Goal: Understand process/instructions

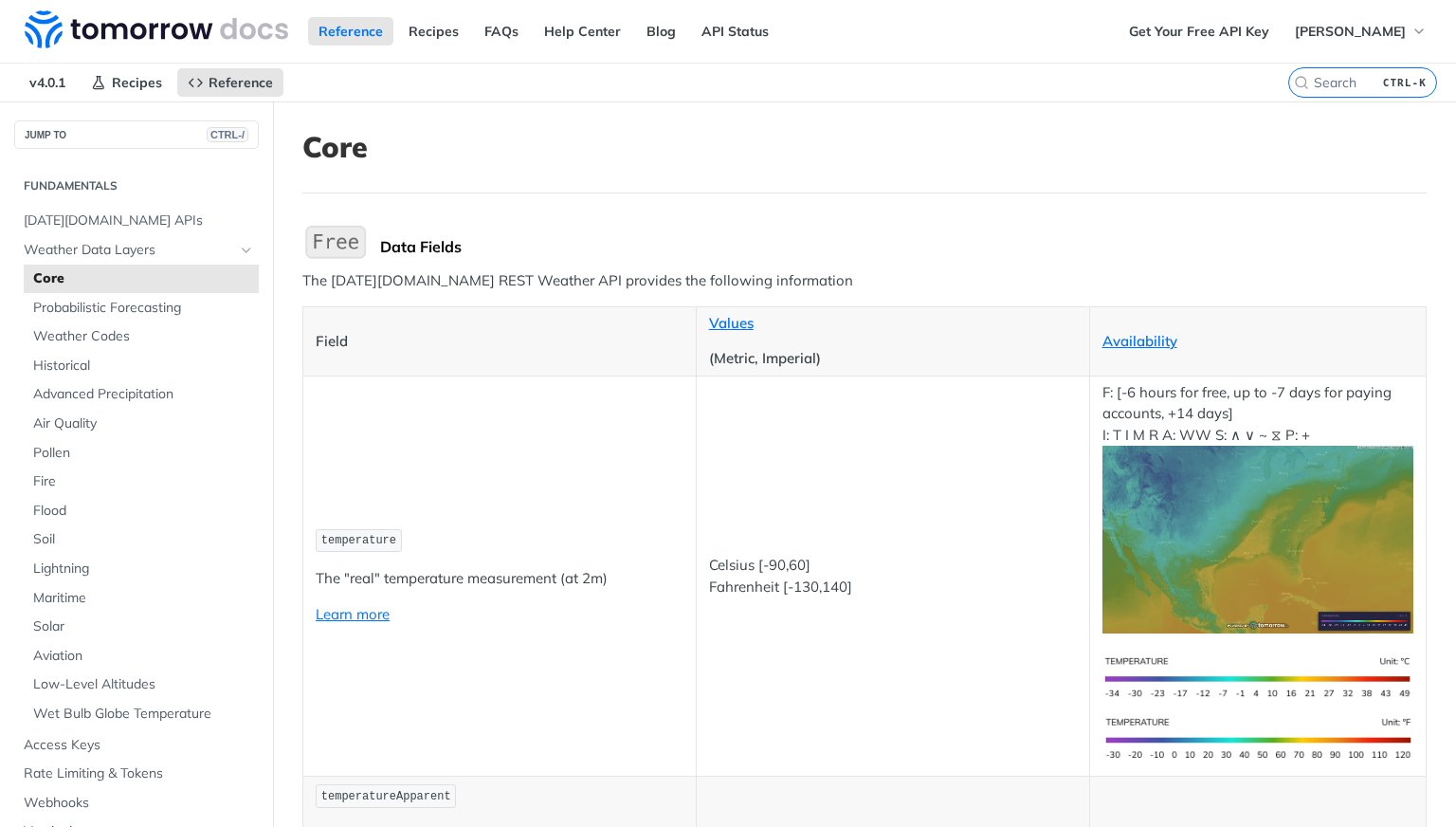
click at [490, 438] on td "temperature The "real" temperature measurement (at 2m) Learn more" at bounding box center [499, 576] width 393 height 400
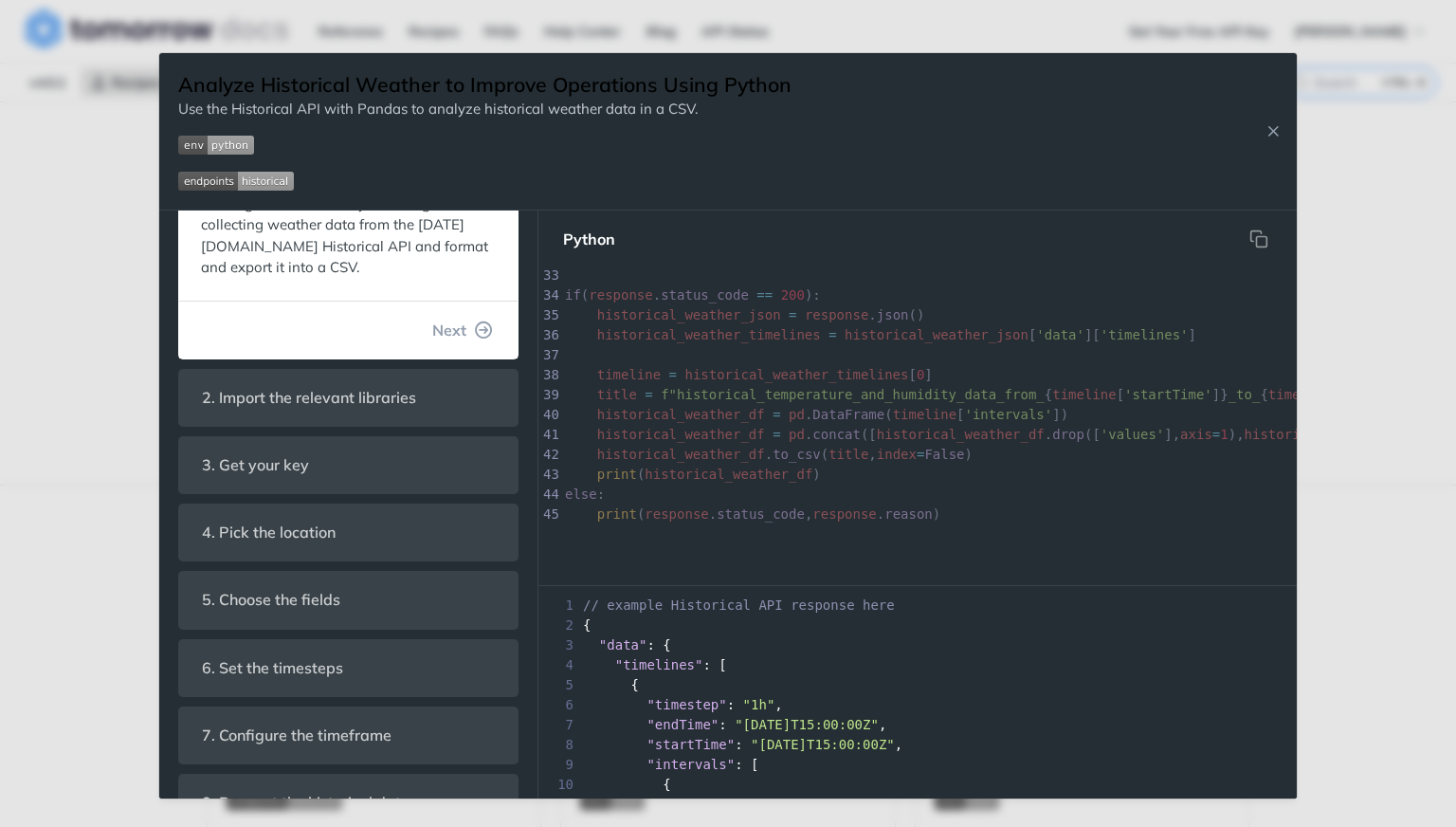
scroll to position [388, 0]
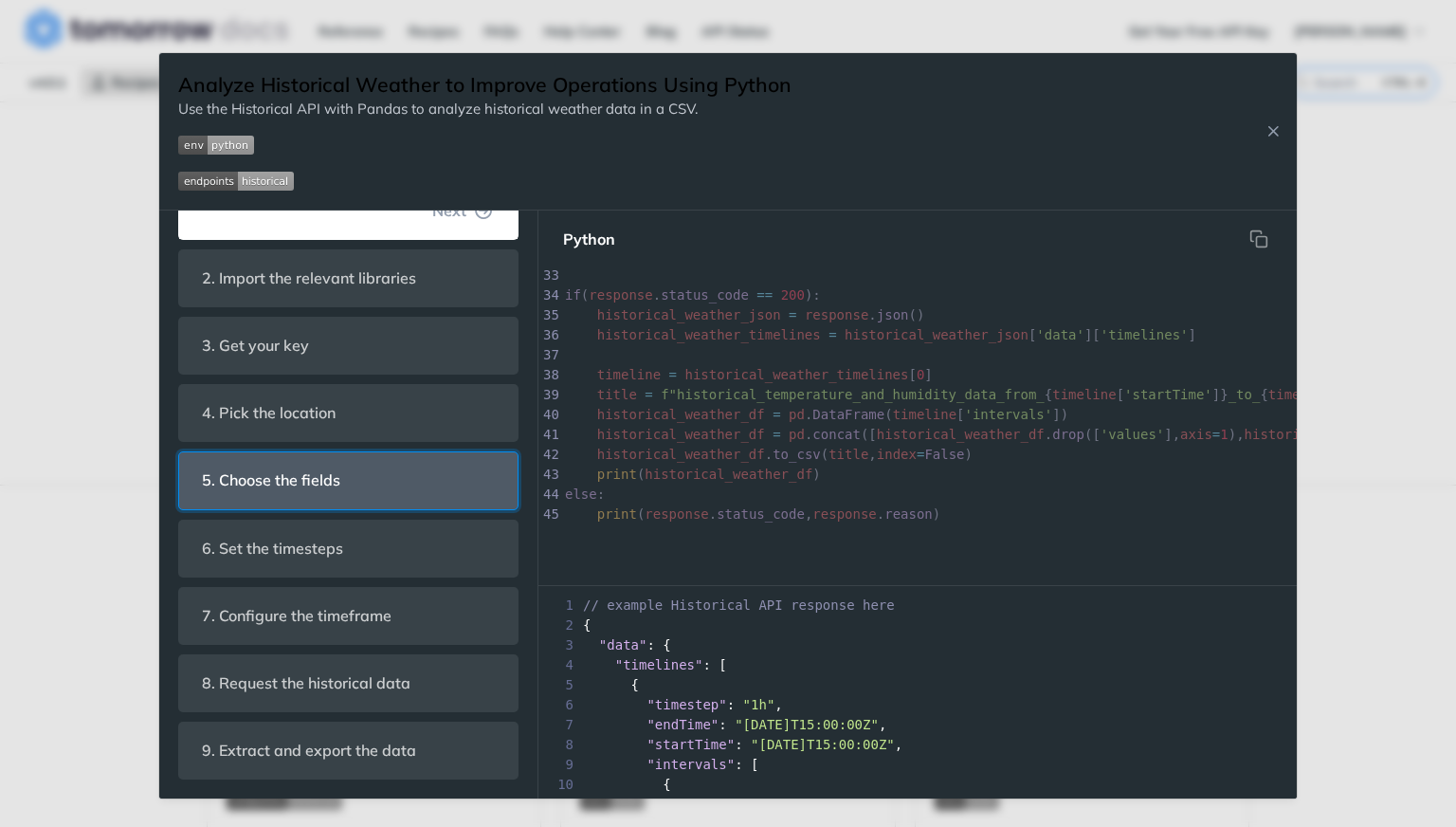
click at [377, 470] on header "5. Choose the fields" at bounding box center [349, 480] width 339 height 56
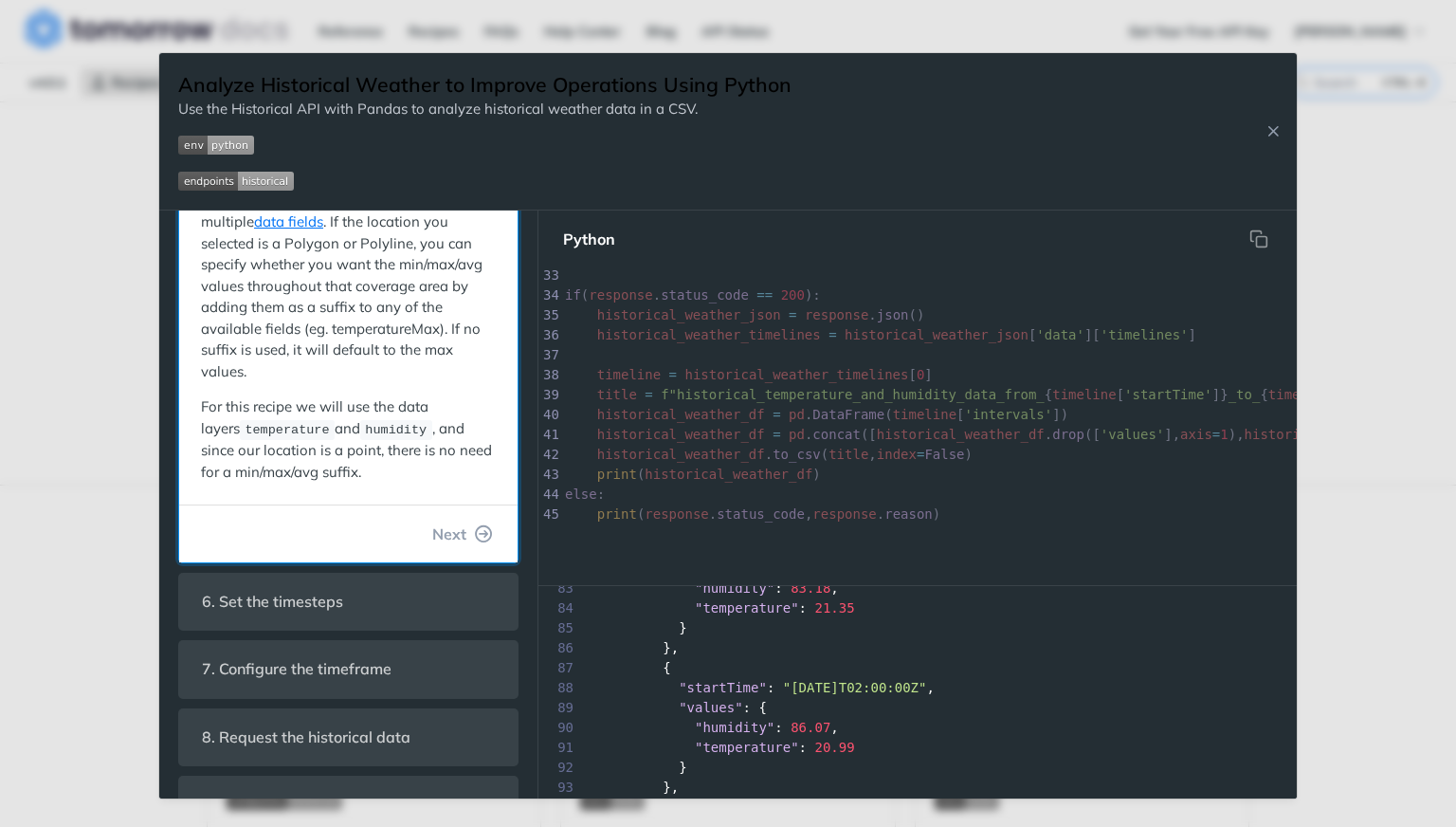
scroll to position [0, 0]
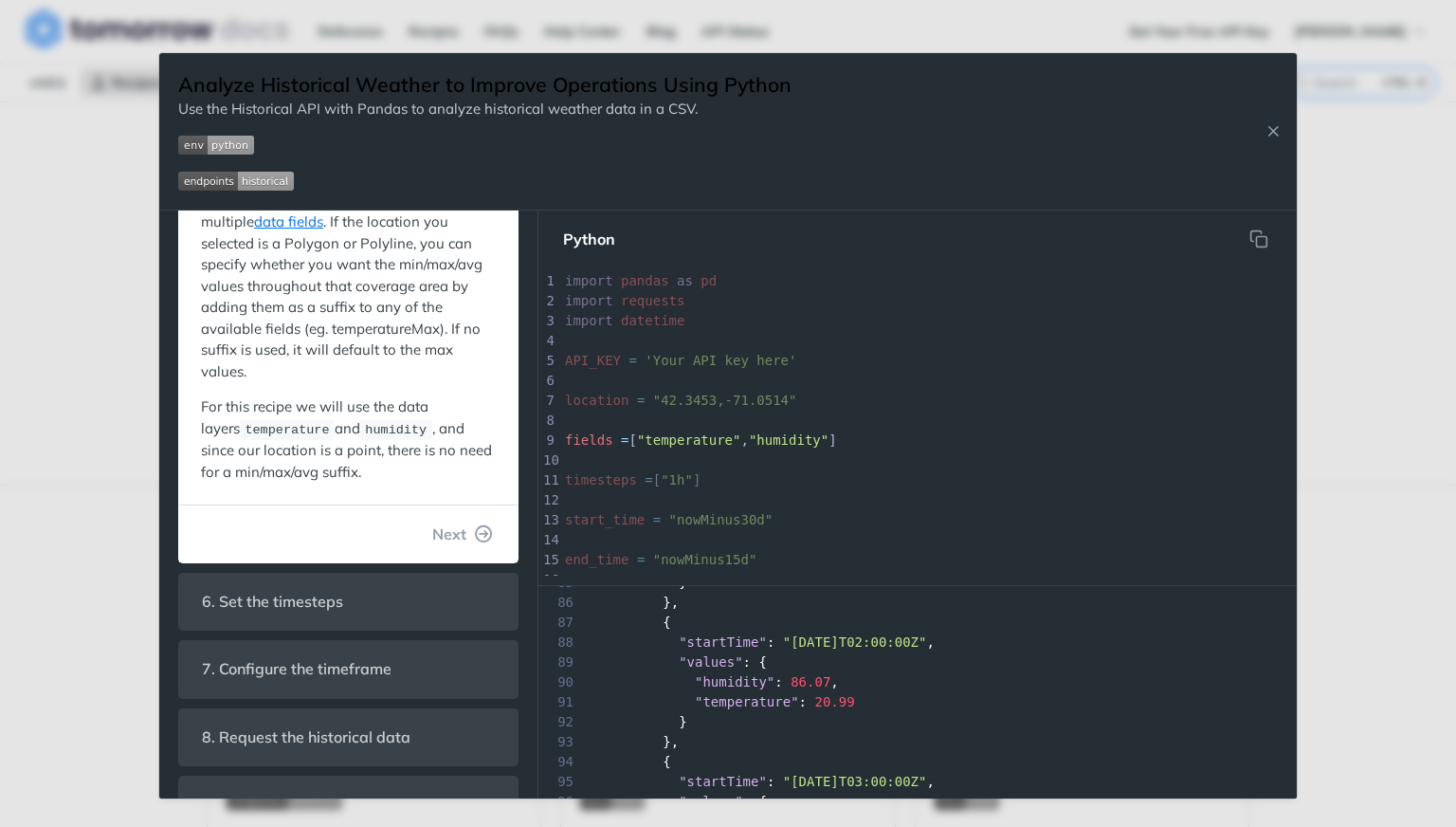
click at [891, 431] on pre "fields = [ "temperature" , "humidity" ]" at bounding box center [1183, 441] width 1244 height 20
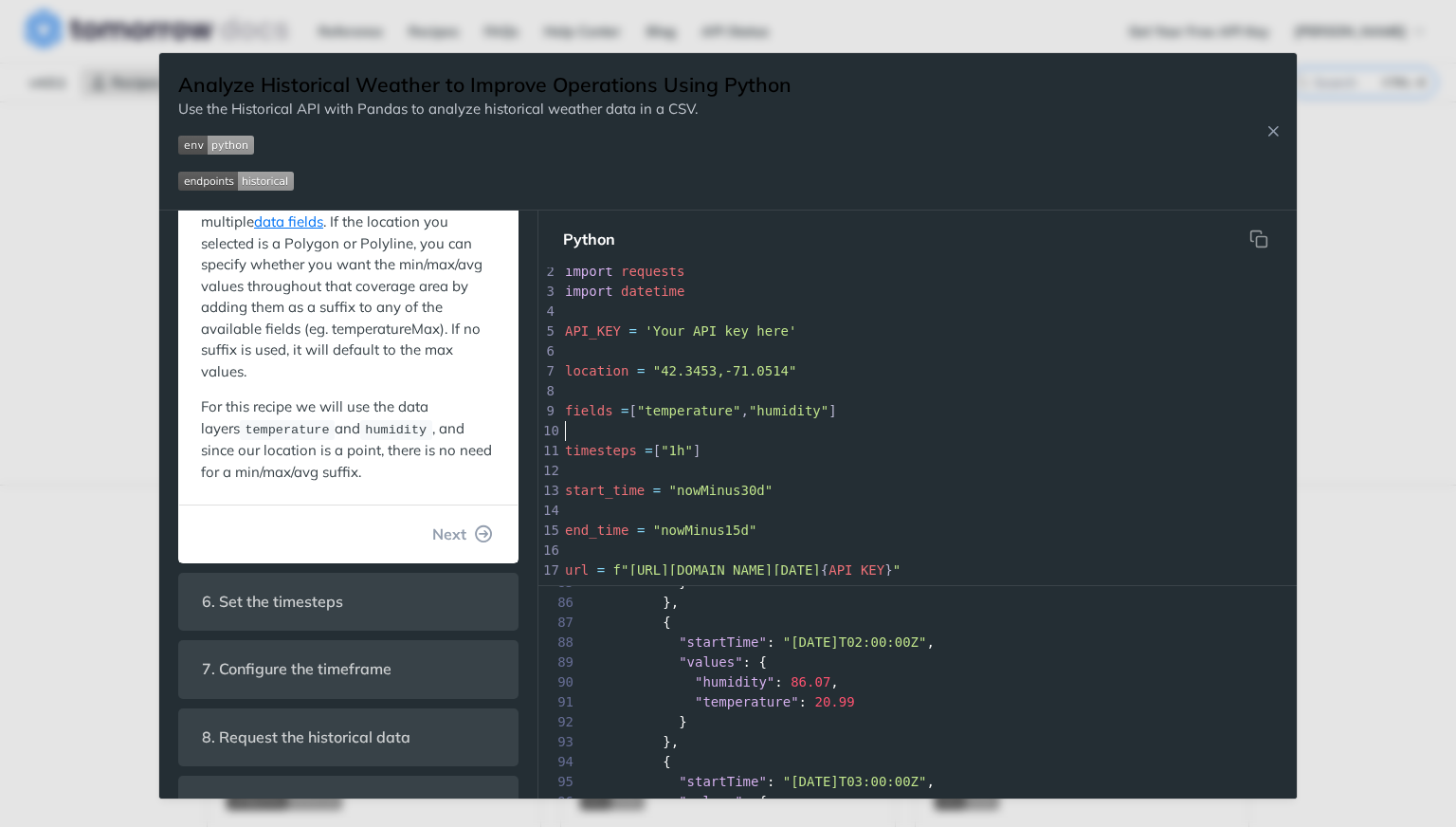
click at [742, 434] on pre "​" at bounding box center [1183, 431] width 1244 height 20
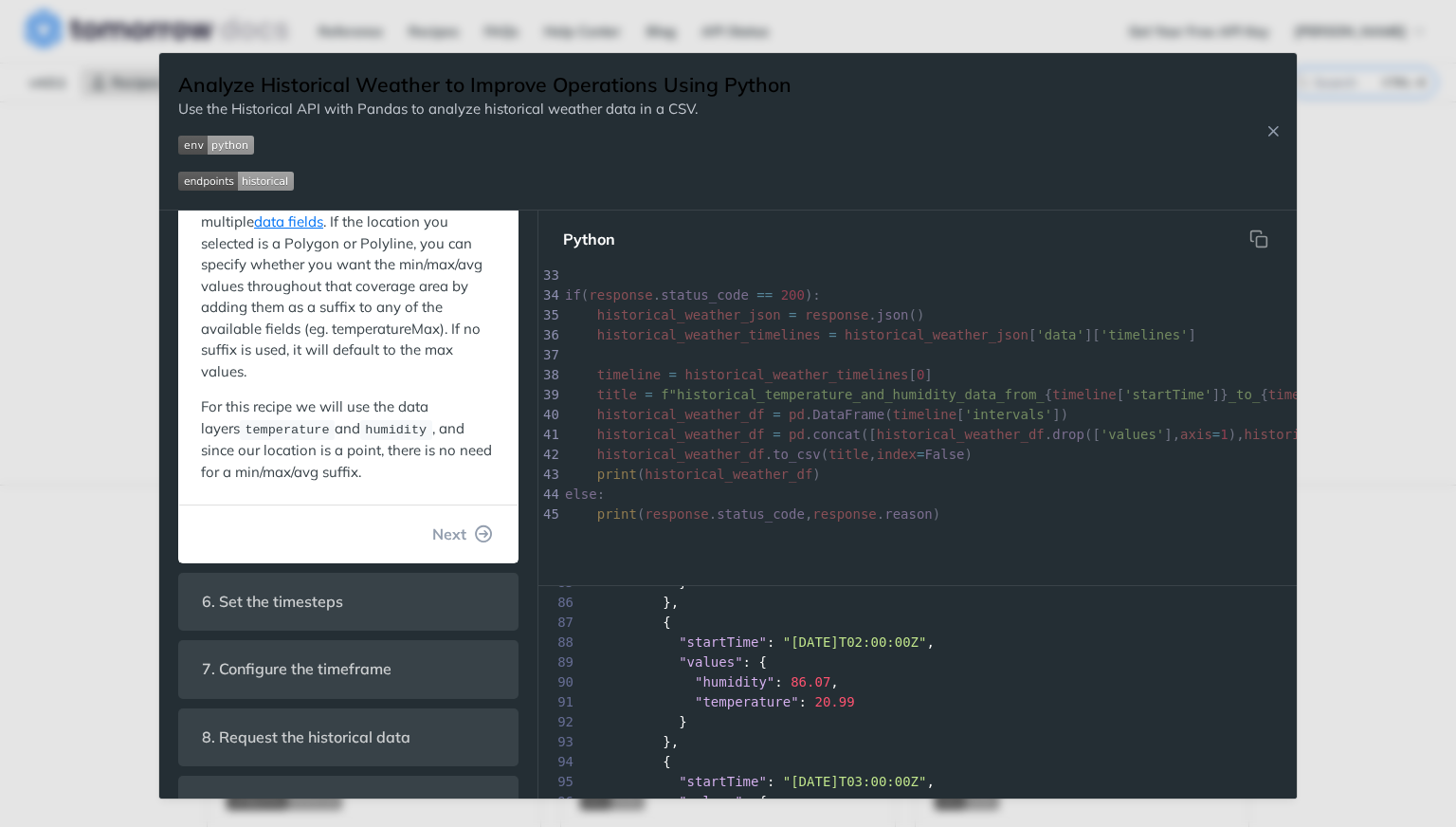
scroll to position [644, 0]
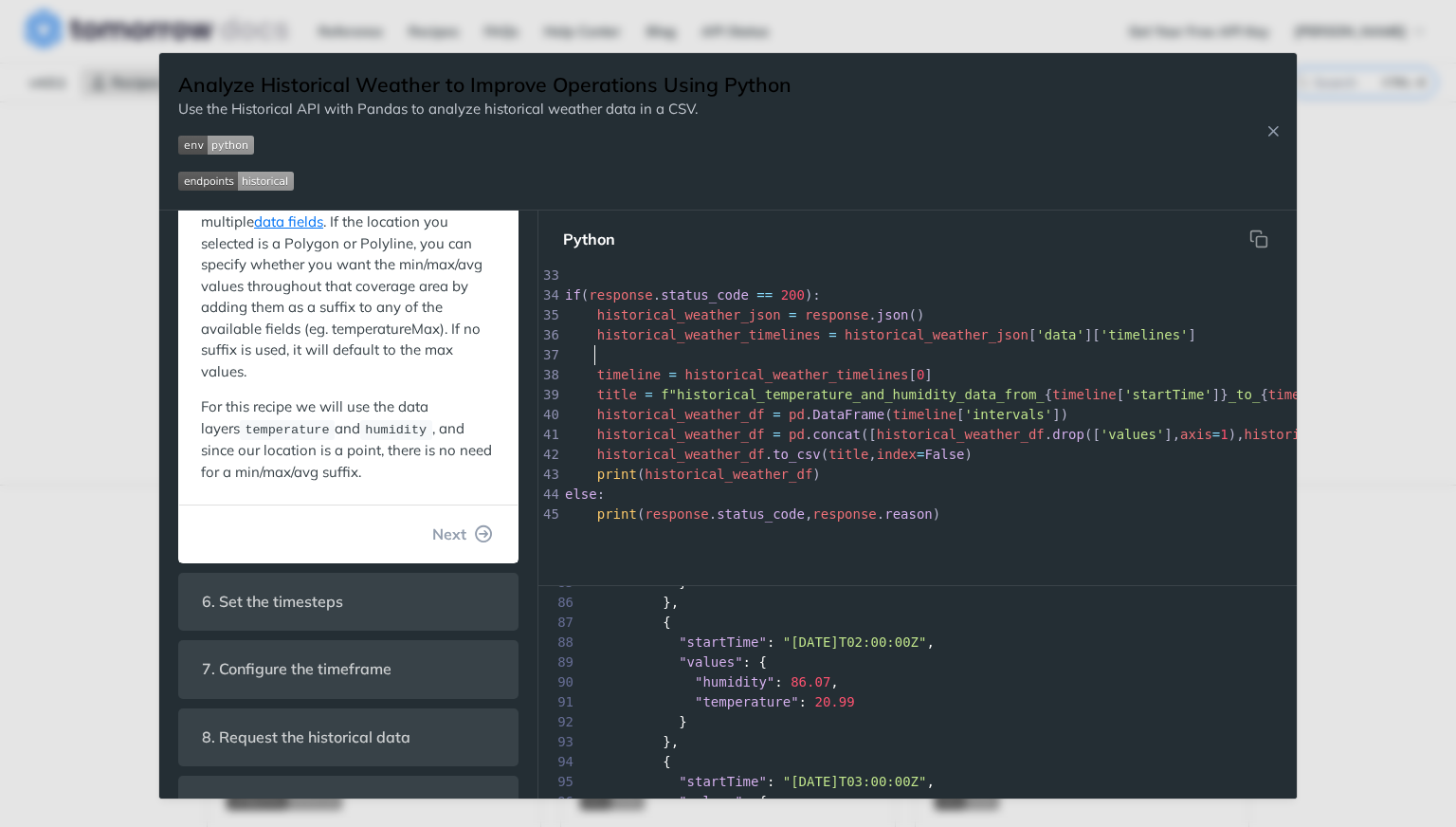
click at [761, 358] on pre at bounding box center [1183, 355] width 1244 height 20
click at [1267, 230] on icon "hidden" at bounding box center [1258, 239] width 19 height 19
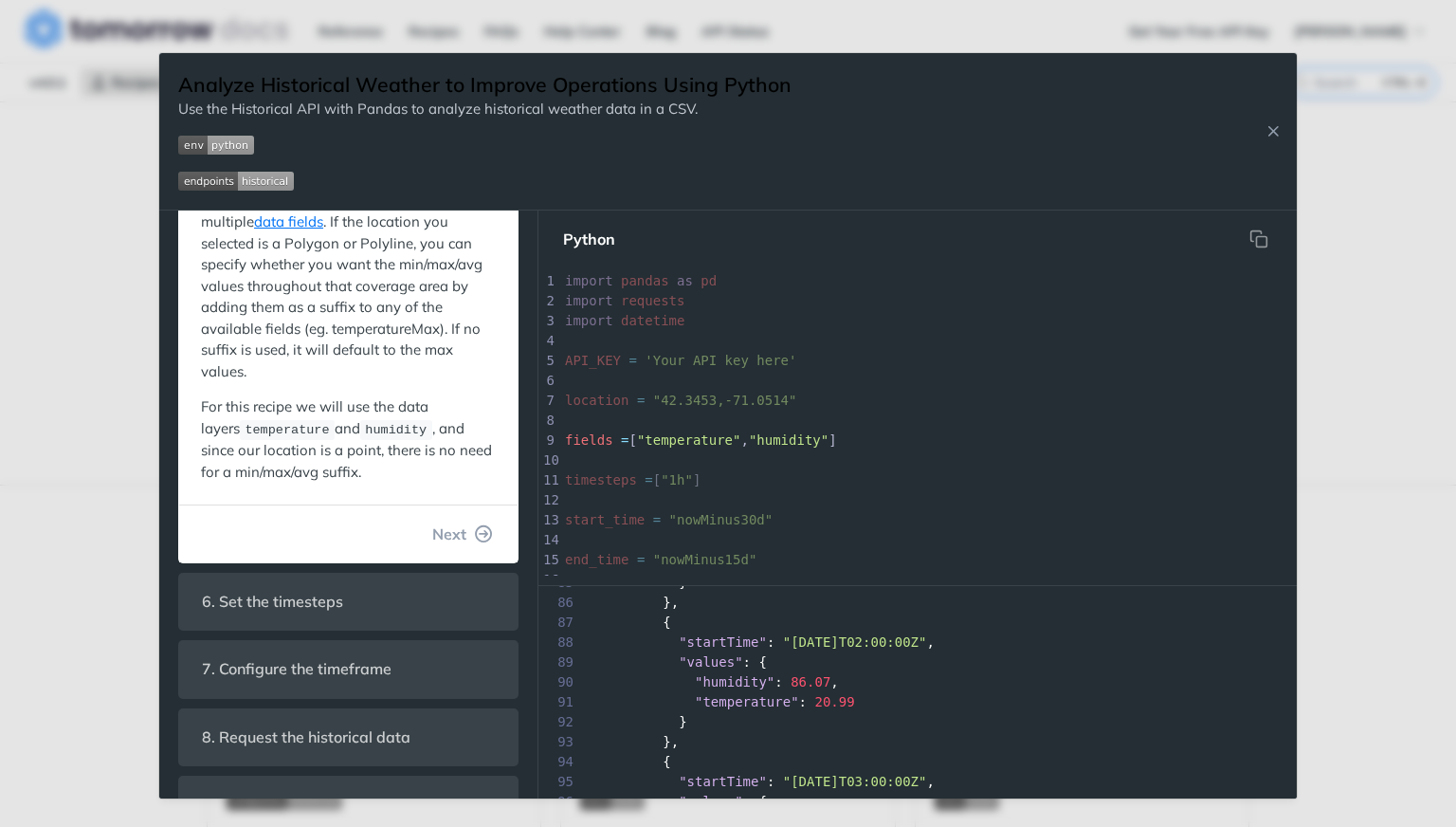
scroll to position [0, 0]
